Goal: Navigation & Orientation: Find specific page/section

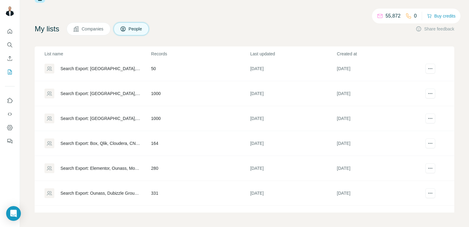
scroll to position [345, 0]
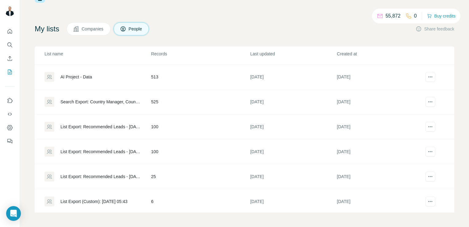
click at [184, 147] on td "100" at bounding box center [200, 151] width 99 height 25
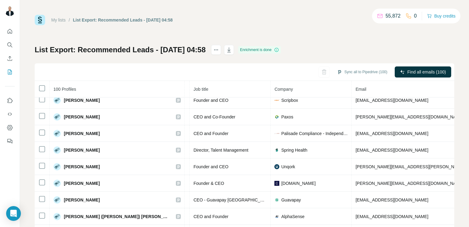
scroll to position [0, 68]
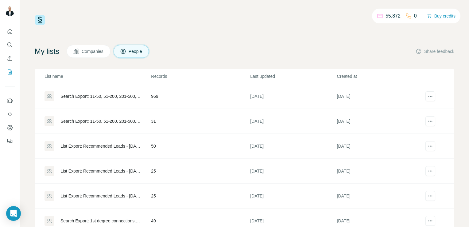
click at [199, 115] on td "31" at bounding box center [200, 121] width 99 height 25
click at [134, 98] on div "Search Export: 11-50, 51-200, 201-500, 501-1000, [GEOGRAPHIC_DATA], Software De…" at bounding box center [101, 96] width 80 height 6
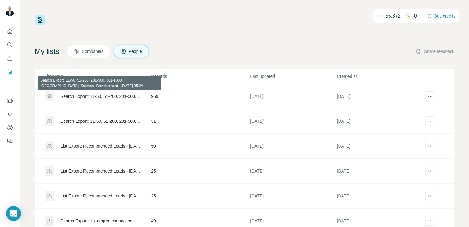
click at [134, 98] on div "Search Export: 11-50, 51-200, 201-500, 501-1000, [GEOGRAPHIC_DATA], Software De…" at bounding box center [101, 96] width 80 height 6
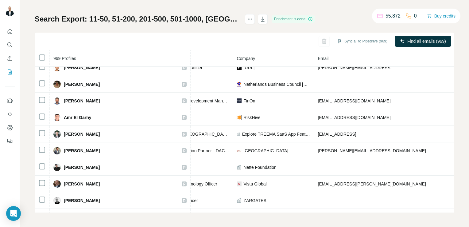
scroll to position [2162, 111]
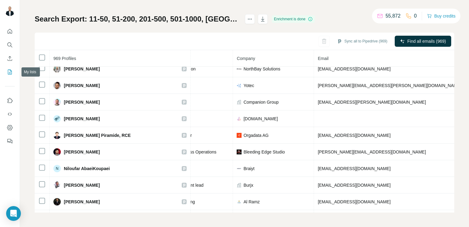
click at [11, 71] on icon "My lists" at bounding box center [10, 71] width 3 height 4
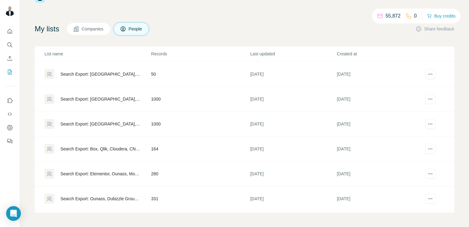
scroll to position [174, 0]
click at [108, 161] on td "Search Export: Elementor, Ounass, Mozn, Astra Tech, Justlife, The Chefz, [PERSO…" at bounding box center [93, 173] width 116 height 25
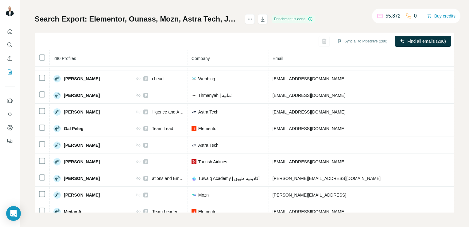
scroll to position [1010, 118]
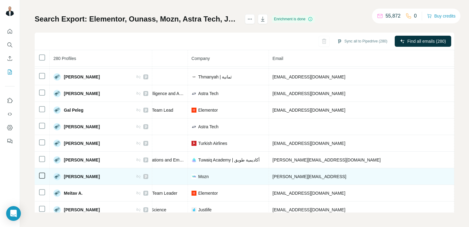
click at [458, 174] on span "[PHONE_NUMBER]" at bounding box center [477, 176] width 39 height 5
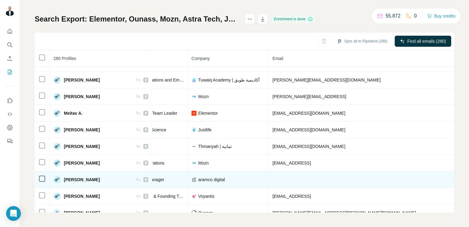
scroll to position [1090, 118]
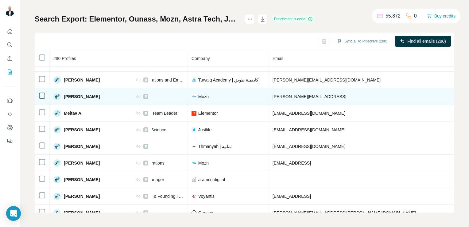
click at [334, 89] on td "[PERSON_NAME][EMAIL_ADDRESS]" at bounding box center [362, 96] width 186 height 17
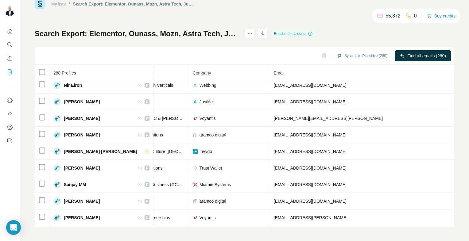
scroll to position [4436, 118]
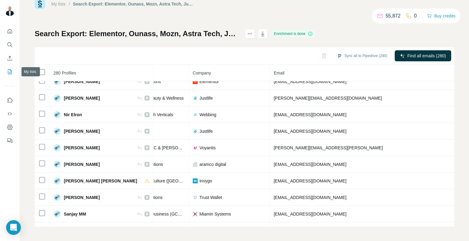
click at [10, 69] on icon "My lists" at bounding box center [10, 72] width 6 height 6
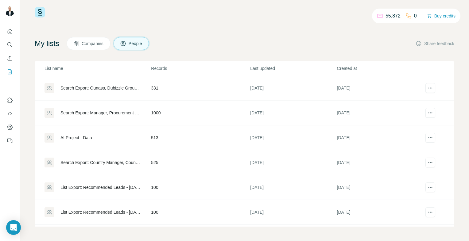
scroll to position [298, 0]
drag, startPoint x: 204, startPoint y: 158, endPoint x: 118, endPoint y: 159, distance: 86.6
click at [118, 159] on div "Search Export: Country Manager, Country Director, [GEOGRAPHIC_DATA], [GEOGRAPHI…" at bounding box center [98, 163] width 106 height 10
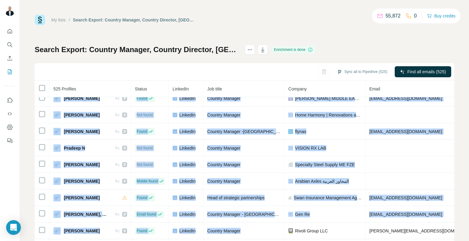
scroll to position [187, 0]
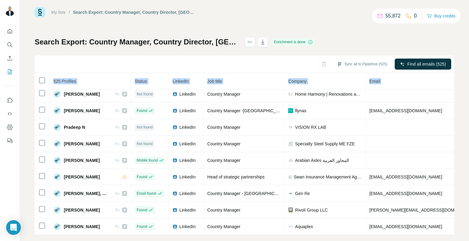
drag, startPoint x: 238, startPoint y: 239, endPoint x: 290, endPoint y: 239, distance: 51.9
click at [290, 226] on div "My lists / Search Export: Country Manager, Country Director, [GEOGRAPHIC_DATA],…" at bounding box center [244, 120] width 449 height 241
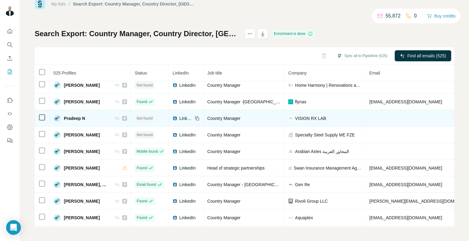
click at [408, 110] on td at bounding box center [441, 118] width 151 height 17
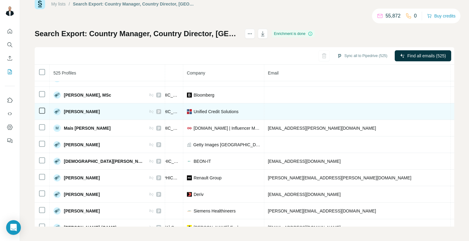
scroll to position [1771, 135]
